Goal: Task Accomplishment & Management: Manage account settings

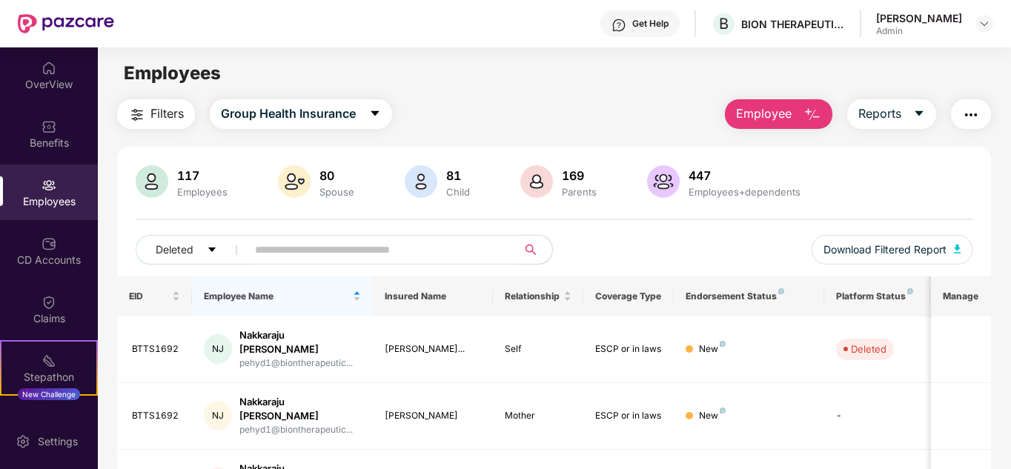
scroll to position [442, 0]
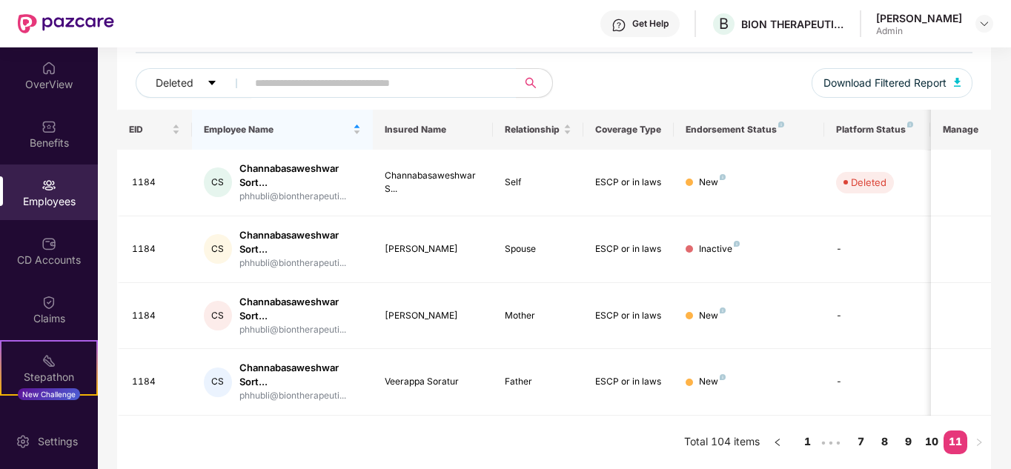
scroll to position [167, 0]
click at [782, 442] on icon "left" at bounding box center [777, 442] width 9 height 9
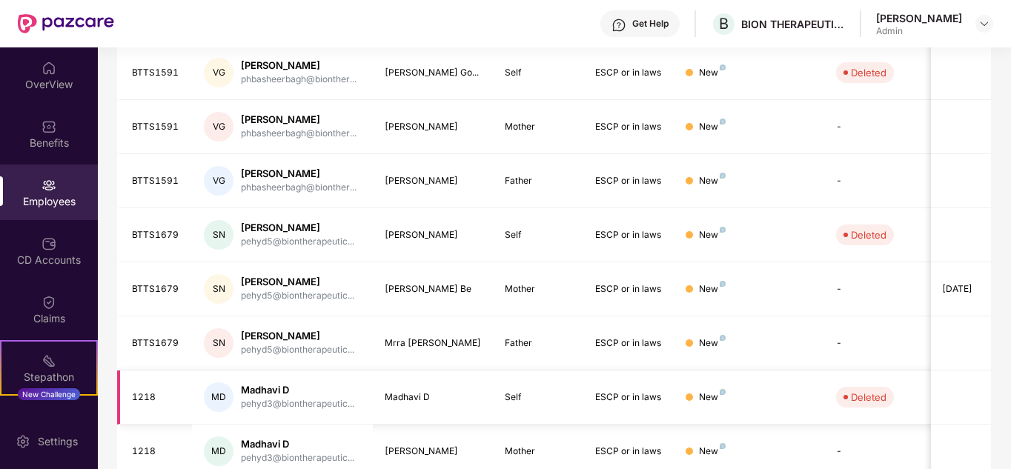
scroll to position [442, 0]
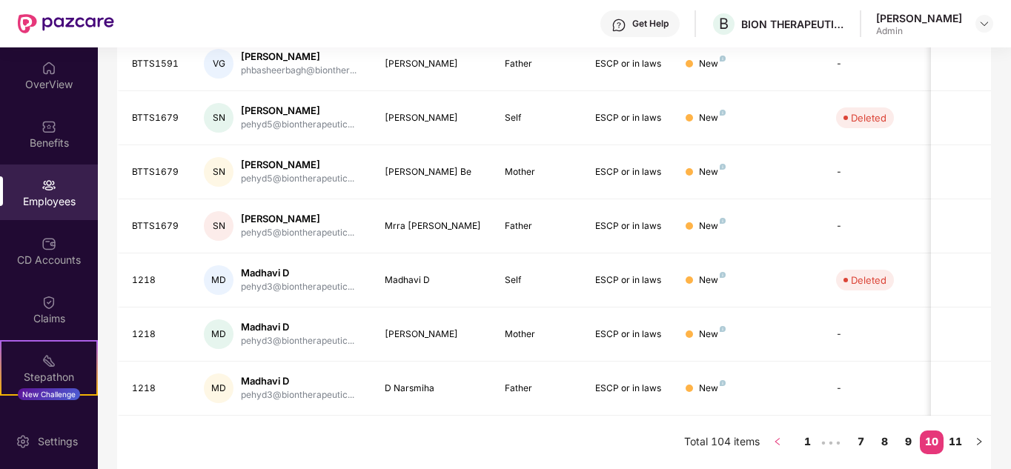
click at [780, 441] on icon "left" at bounding box center [777, 441] width 9 height 9
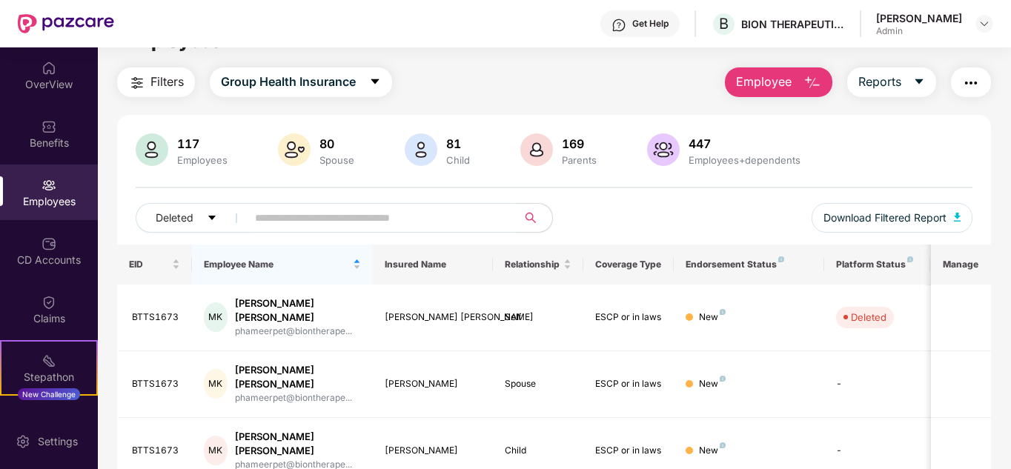
scroll to position [0, 0]
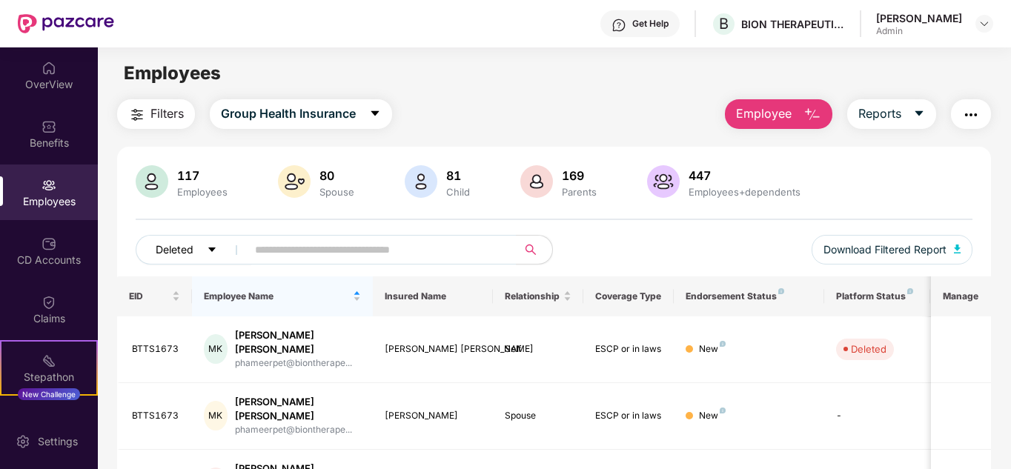
click at [205, 250] on button "Deleted" at bounding box center [194, 250] width 116 height 30
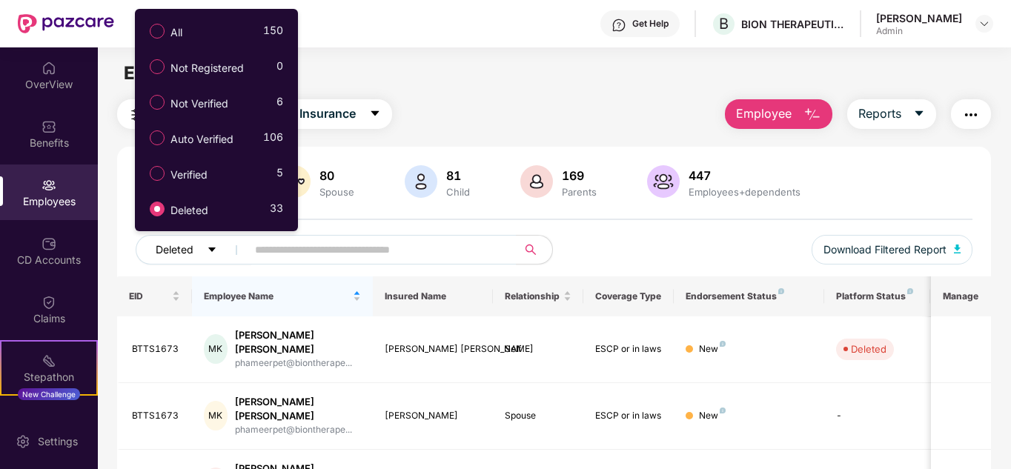
click at [205, 250] on button "Deleted" at bounding box center [194, 250] width 116 height 30
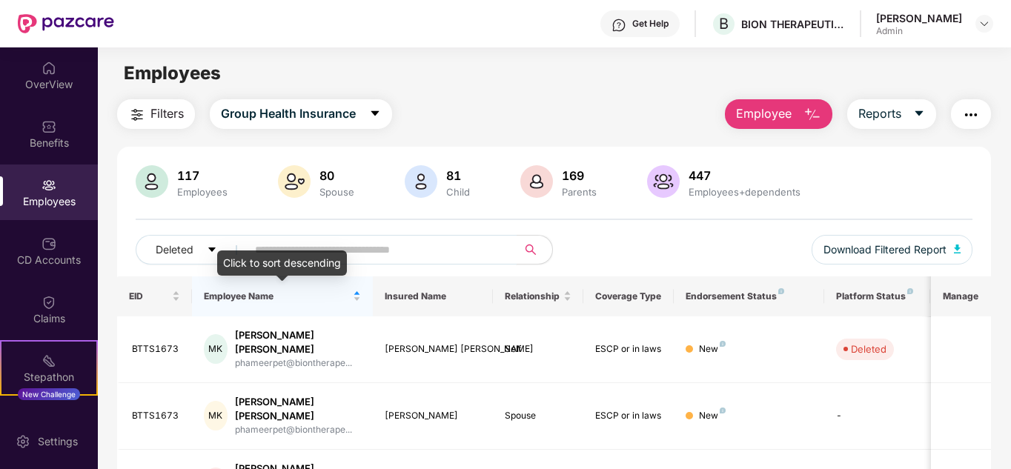
click at [299, 251] on input "text" at bounding box center [376, 250] width 242 height 22
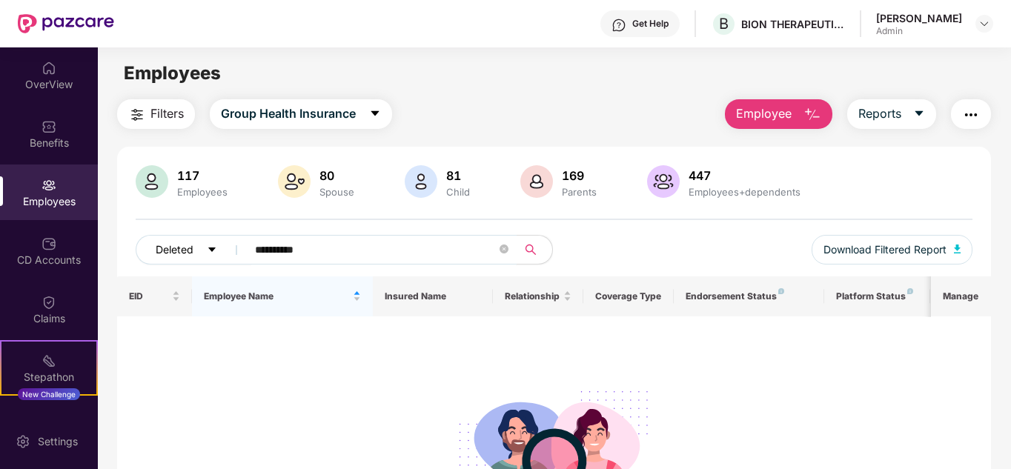
type input "**********"
click at [222, 247] on button "Deleted" at bounding box center [194, 250] width 116 height 30
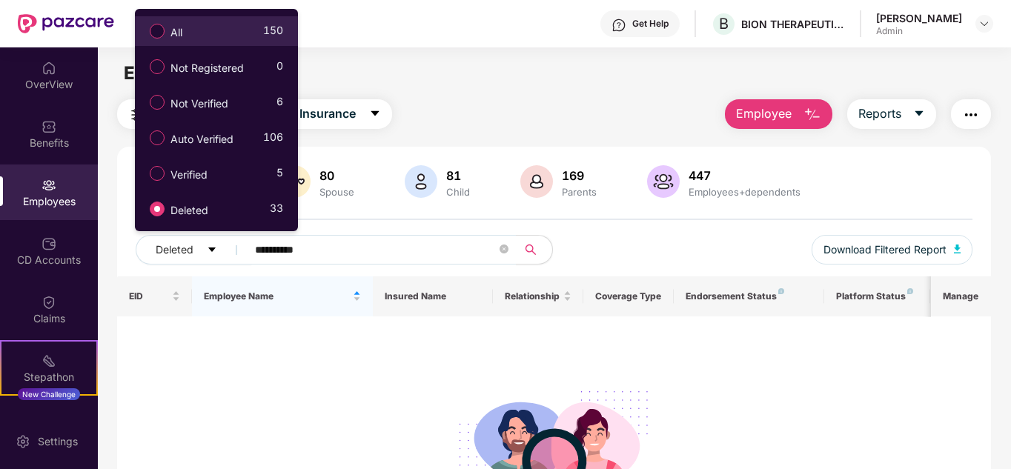
click at [199, 35] on div "All 150" at bounding box center [212, 31] width 141 height 25
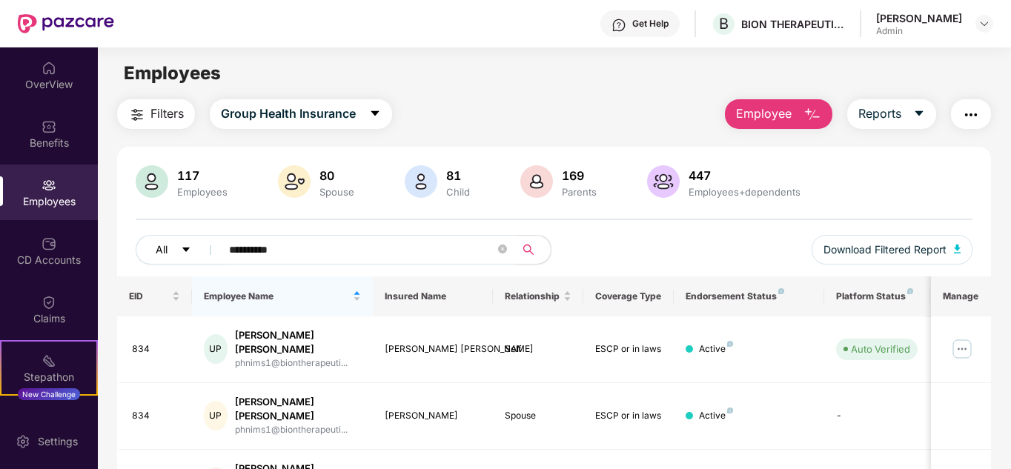
drag, startPoint x: 305, startPoint y: 254, endPoint x: 142, endPoint y: 239, distance: 163.8
click at [142, 239] on div "**********" at bounding box center [345, 250] width 419 height 30
click at [170, 250] on button "All" at bounding box center [181, 250] width 90 height 30
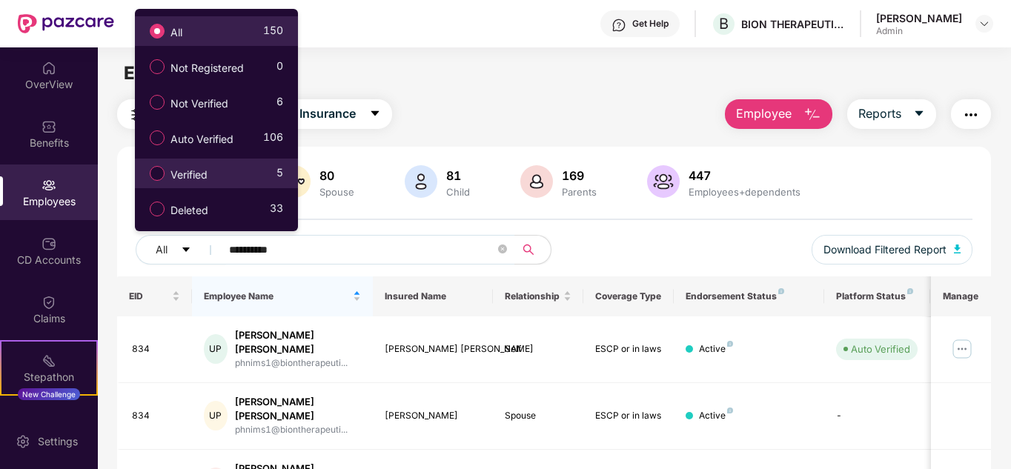
click at [209, 174] on span "Verified" at bounding box center [188, 175] width 49 height 16
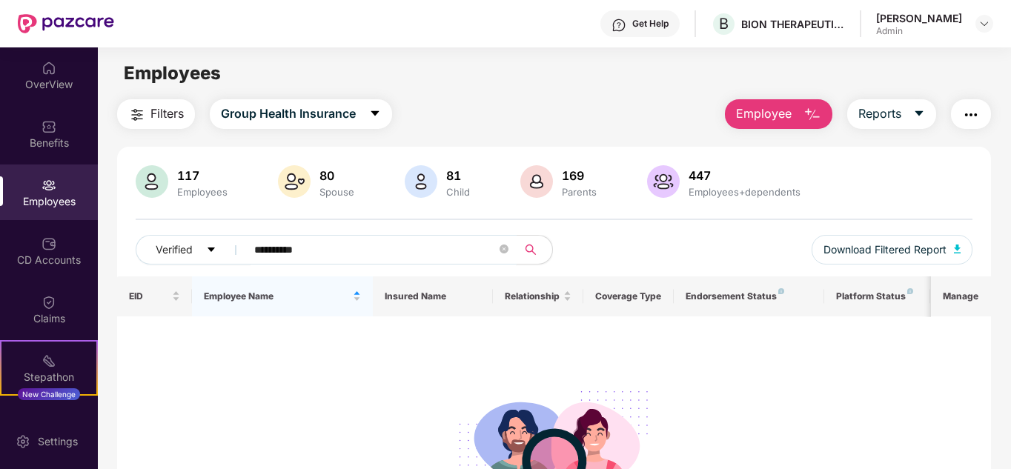
drag, startPoint x: 333, startPoint y: 248, endPoint x: 124, endPoint y: 240, distance: 209.1
click at [124, 240] on div "**********" at bounding box center [554, 220] width 874 height 111
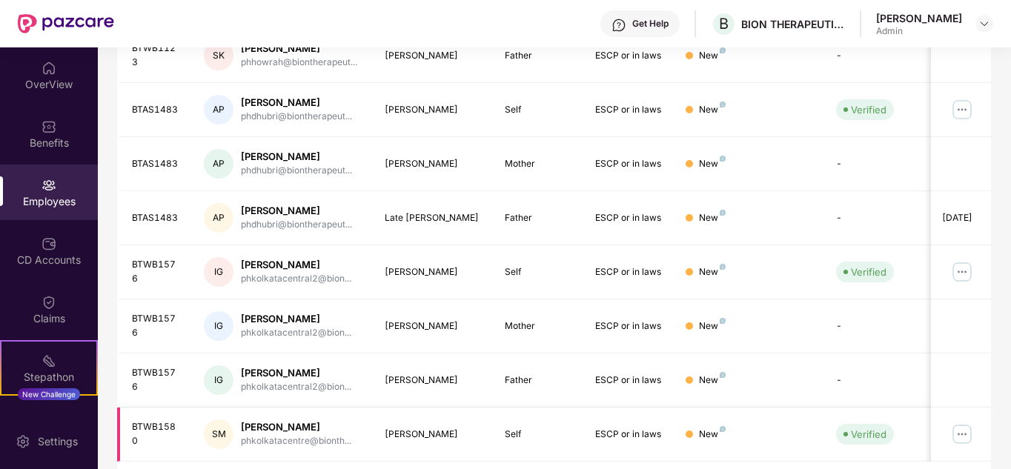
scroll to position [442, 0]
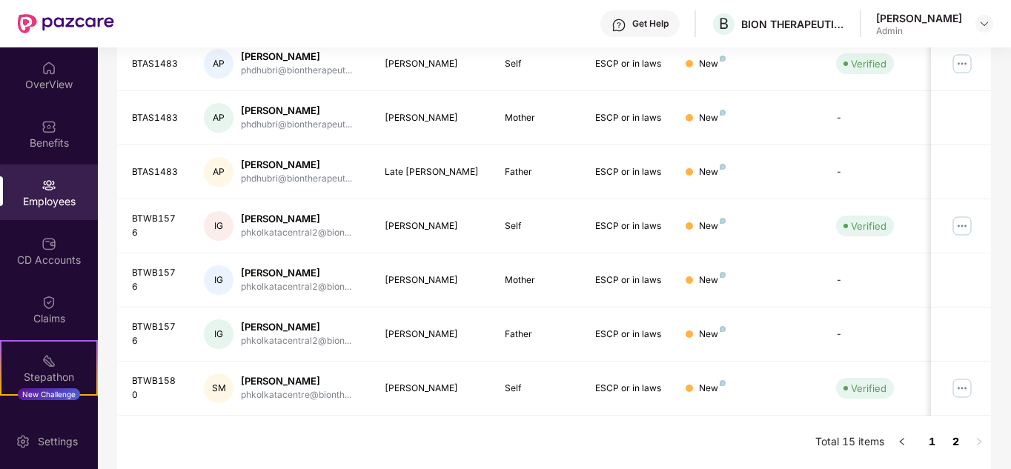
click at [959, 439] on link "2" at bounding box center [955, 442] width 24 height 22
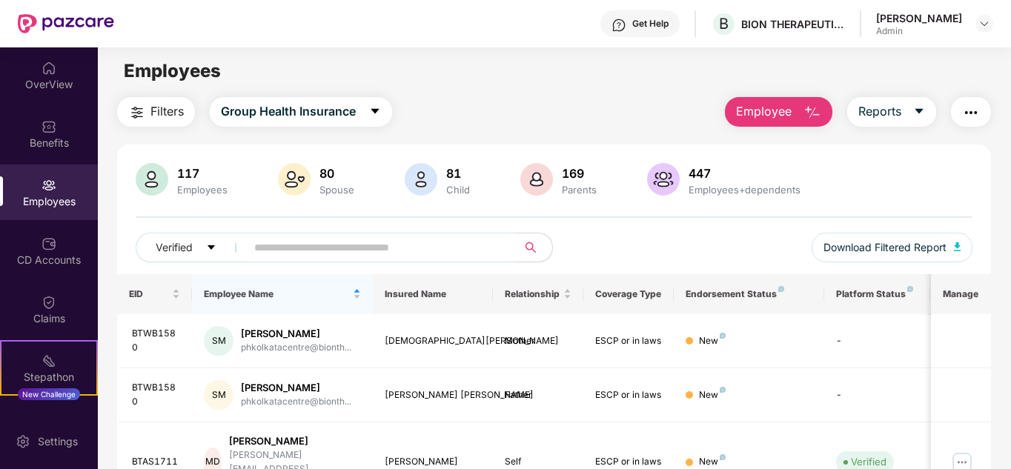
scroll to position [0, 0]
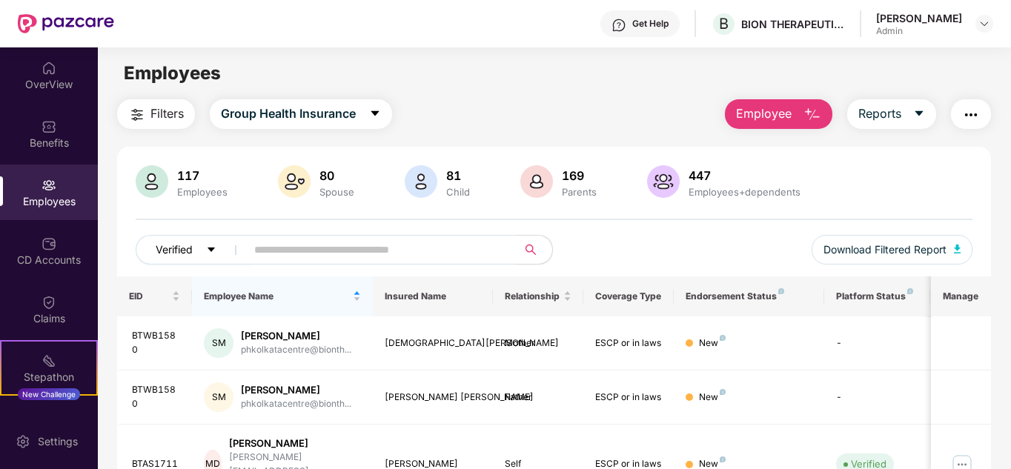
click at [205, 246] on button "Verified" at bounding box center [194, 250] width 116 height 30
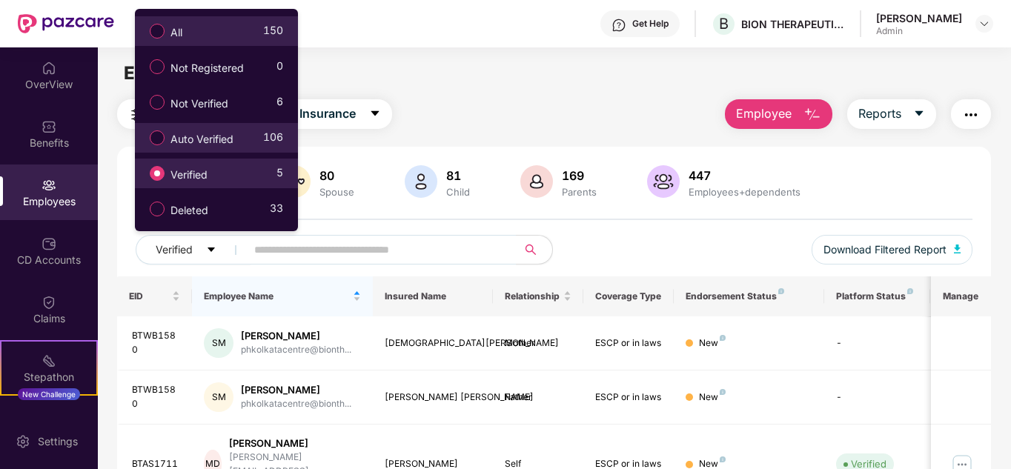
click at [228, 138] on span "Auto Verified" at bounding box center [201, 139] width 75 height 16
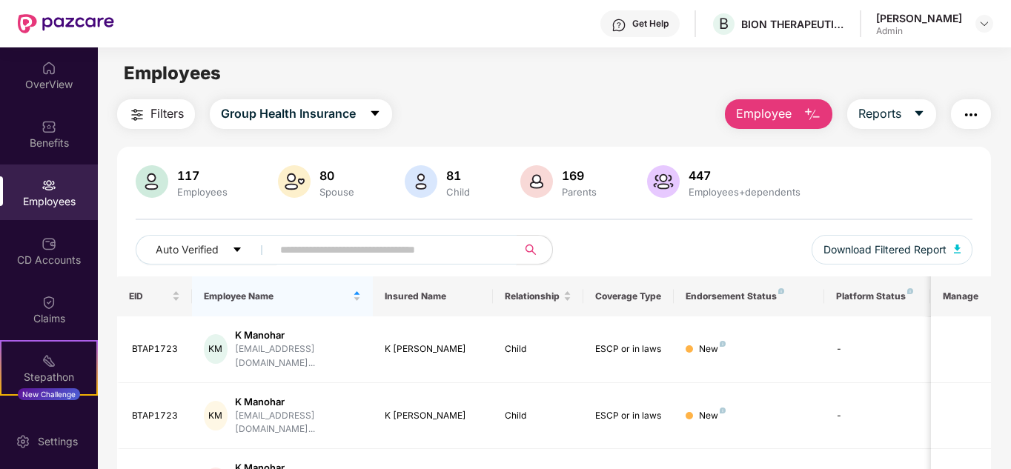
click at [340, 258] on input "text" at bounding box center [388, 250] width 217 height 22
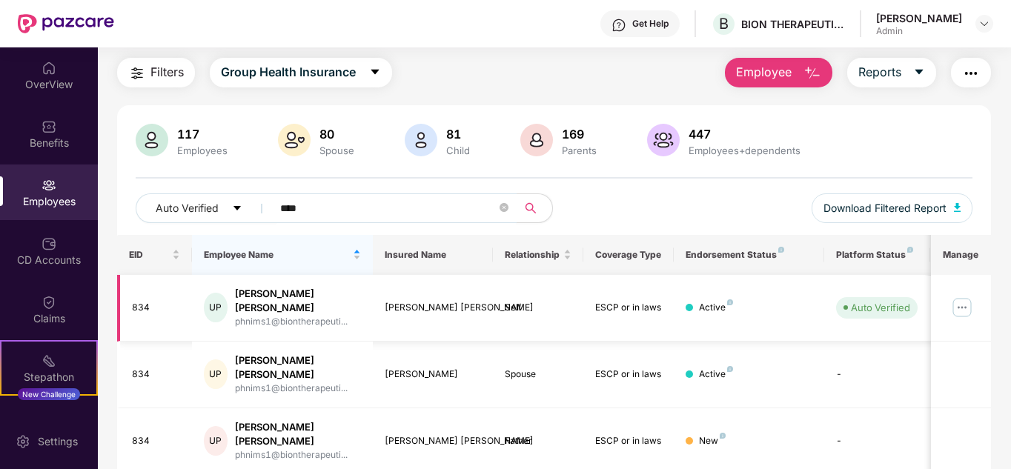
scroll to position [63, 0]
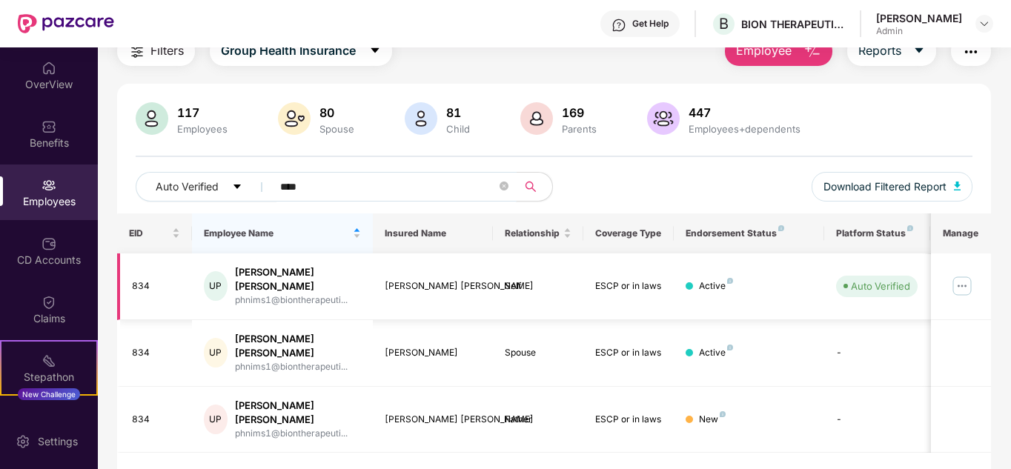
type input "****"
click at [970, 280] on img at bounding box center [962, 286] width 24 height 24
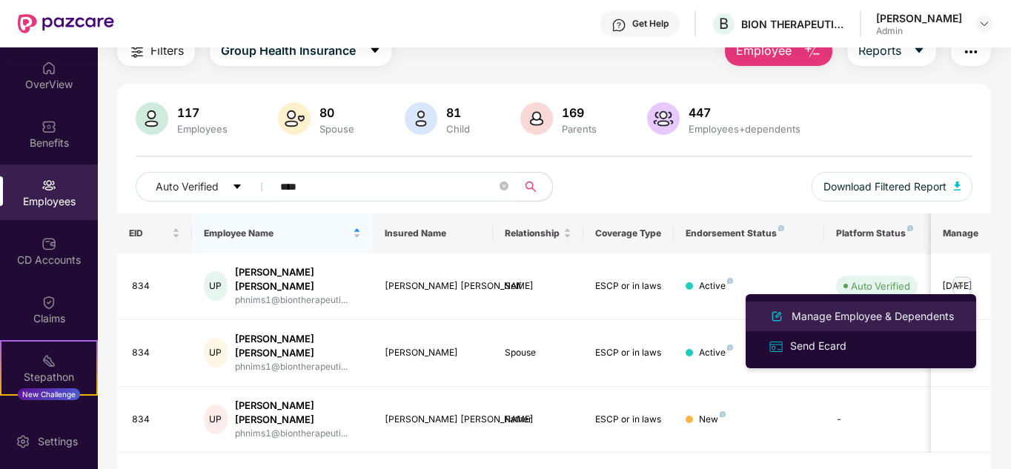
click at [872, 318] on div "Manage Employee & Dependents" at bounding box center [872, 316] width 168 height 16
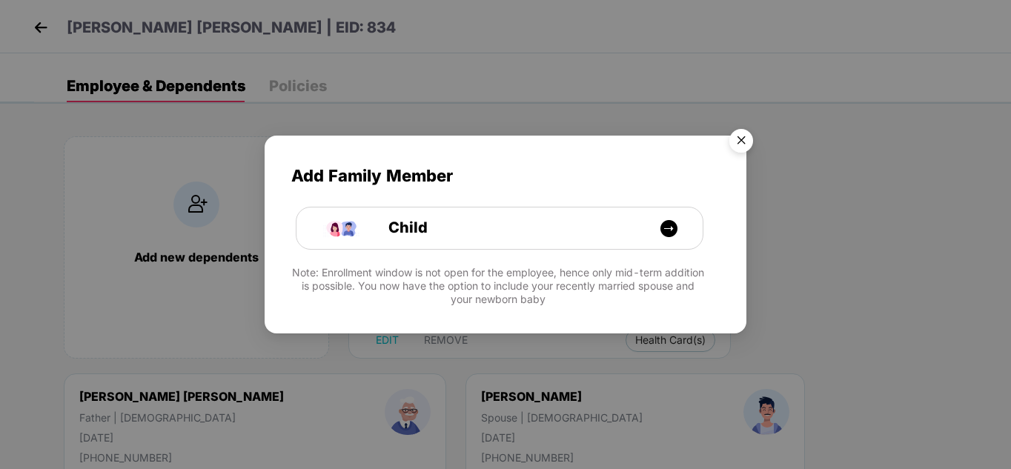
click at [746, 136] on img "Close" at bounding box center [740, 142] width 41 height 41
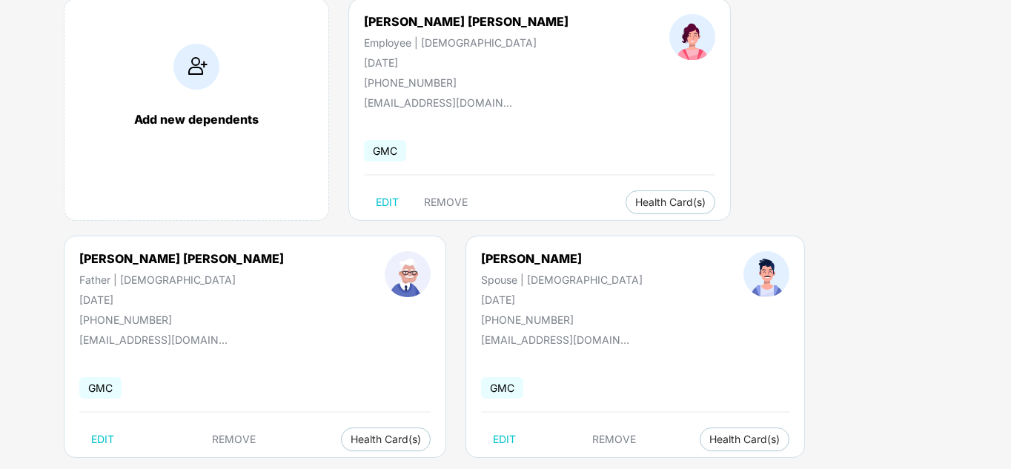
scroll to position [148, 0]
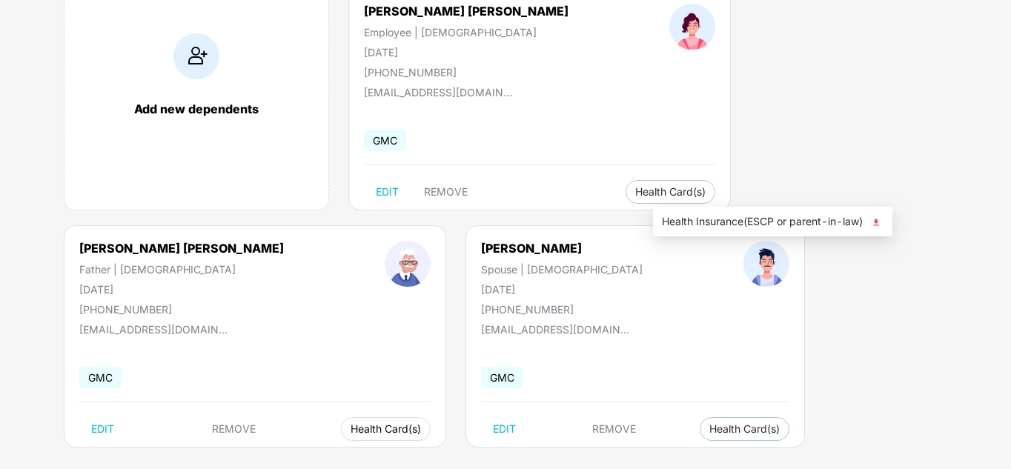
click at [421, 425] on span "Health Card(s)" at bounding box center [385, 428] width 70 height 7
click at [802, 225] on span "Health Insurance(ESCP or parent-in-law)" at bounding box center [773, 221] width 222 height 16
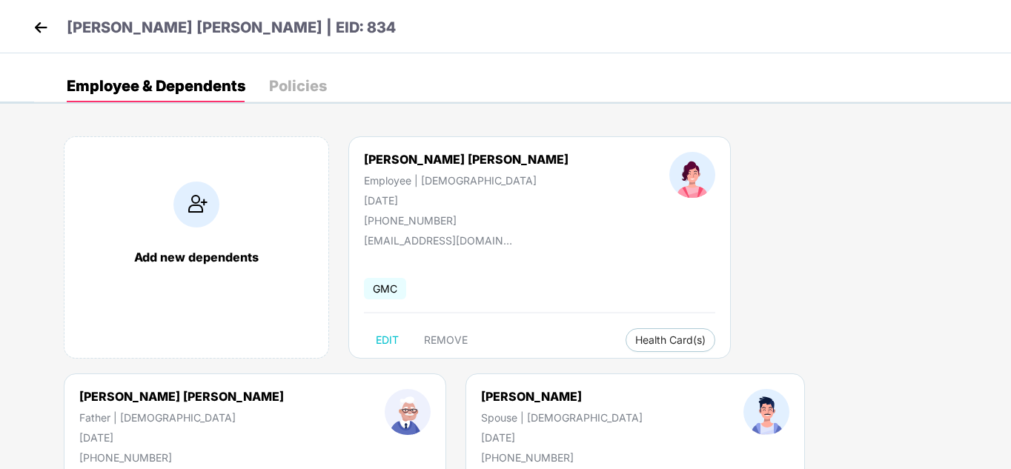
click at [46, 27] on img at bounding box center [41, 27] width 22 height 22
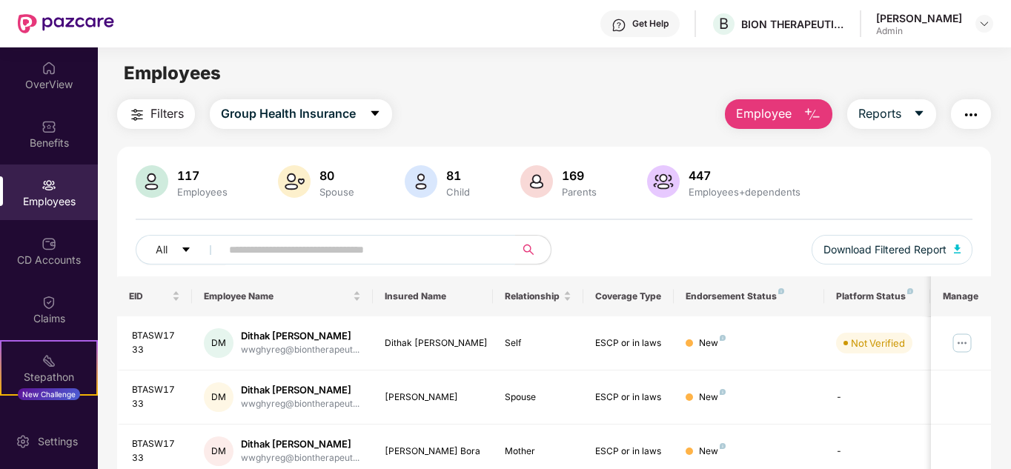
click at [232, 248] on input "text" at bounding box center [362, 250] width 266 height 22
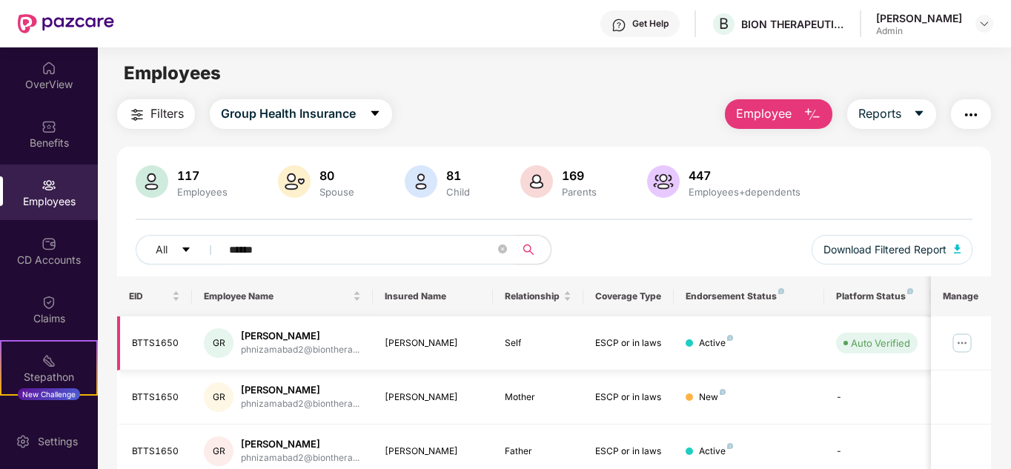
type input "******"
click at [965, 342] on img at bounding box center [962, 343] width 24 height 24
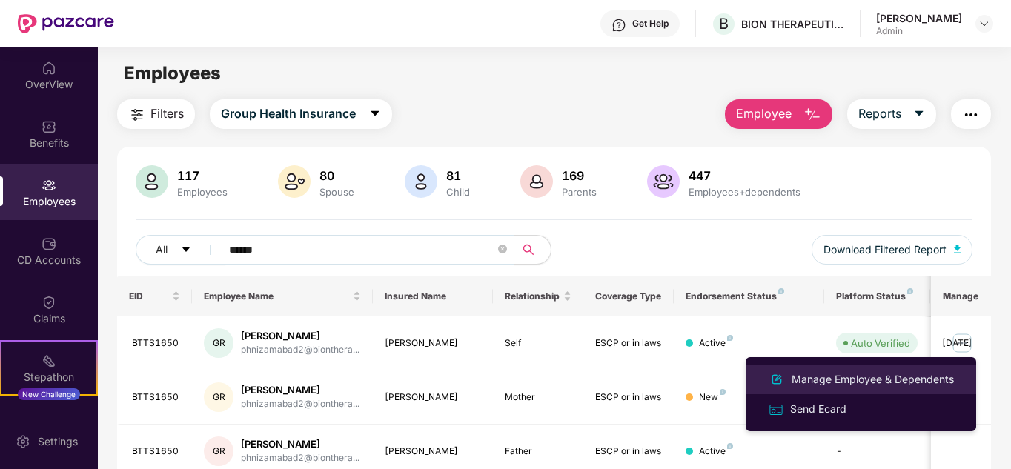
click at [906, 372] on div "Manage Employee & Dependents" at bounding box center [872, 379] width 168 height 16
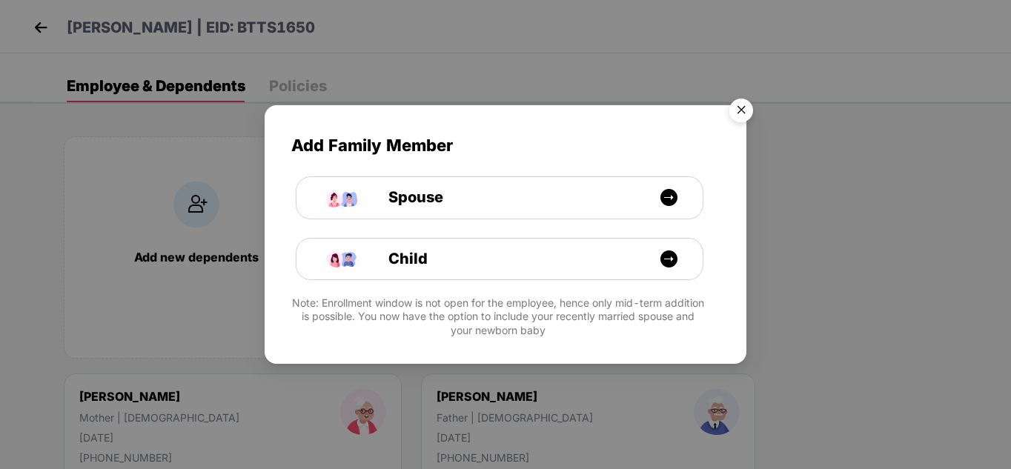
click at [747, 107] on img "Close" at bounding box center [740, 112] width 41 height 41
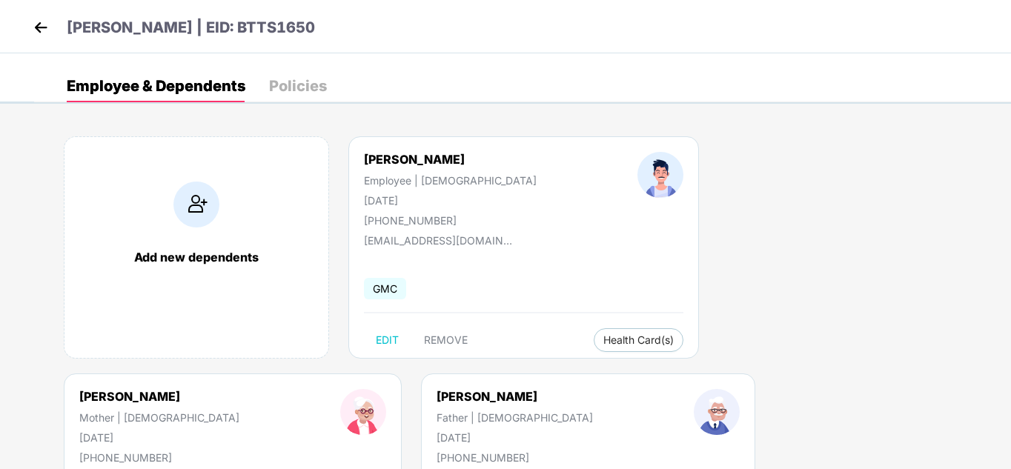
click at [860, 370] on span "Health Insurance(ESCP or parent-in-law)" at bounding box center [818, 370] width 222 height 16
click at [40, 34] on img at bounding box center [41, 27] width 22 height 22
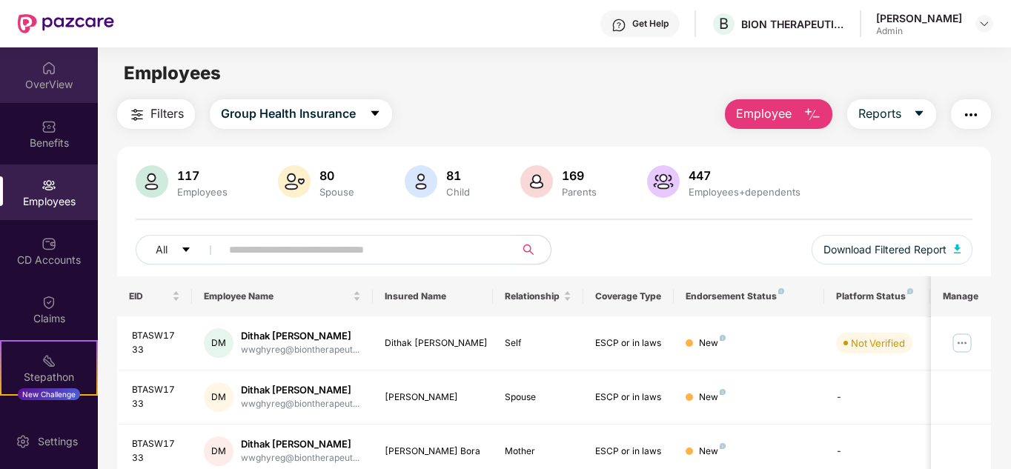
click at [52, 74] on img at bounding box center [48, 68] width 15 height 15
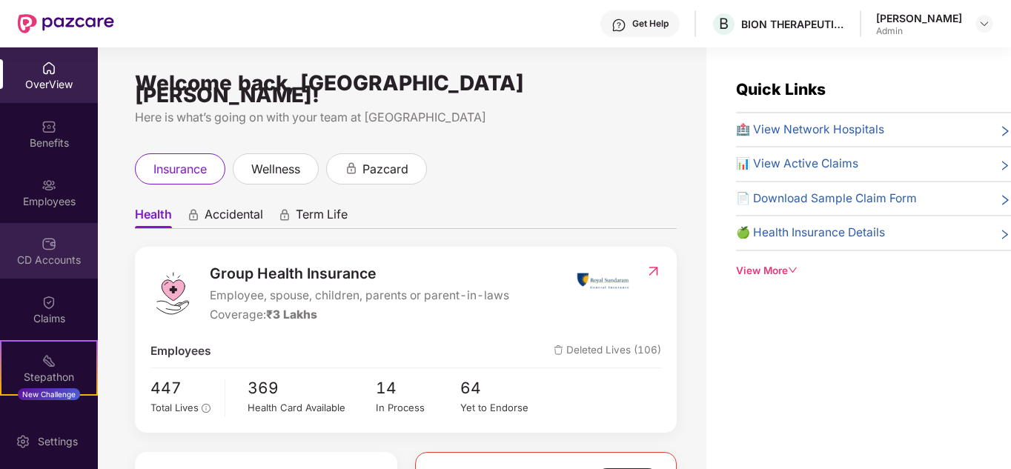
click at [56, 244] on div "CD Accounts" at bounding box center [49, 251] width 98 height 56
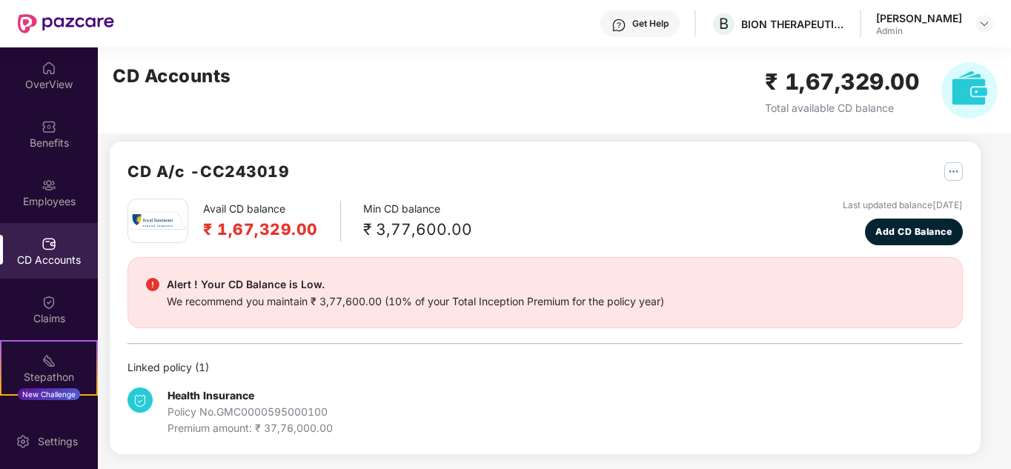
scroll to position [13, 0]
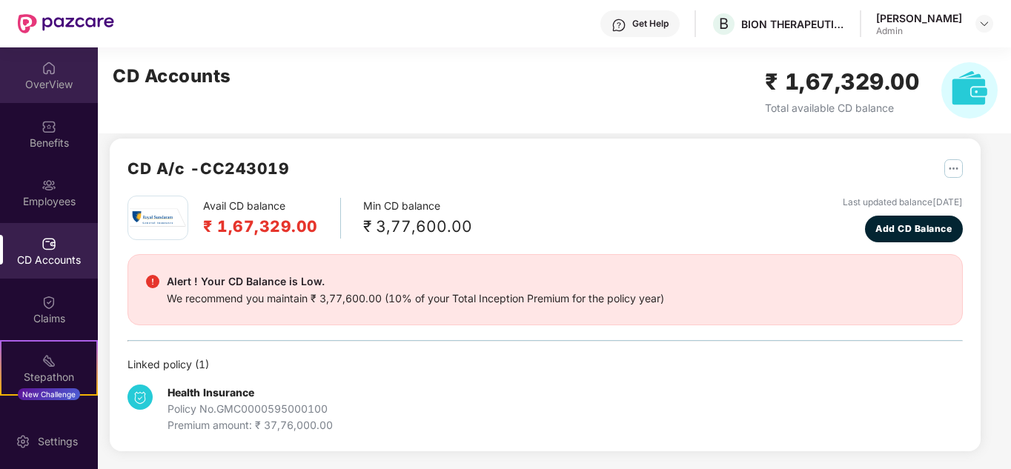
click at [31, 90] on div "OverView" at bounding box center [49, 84] width 98 height 15
